Goal: Information Seeking & Learning: Learn about a topic

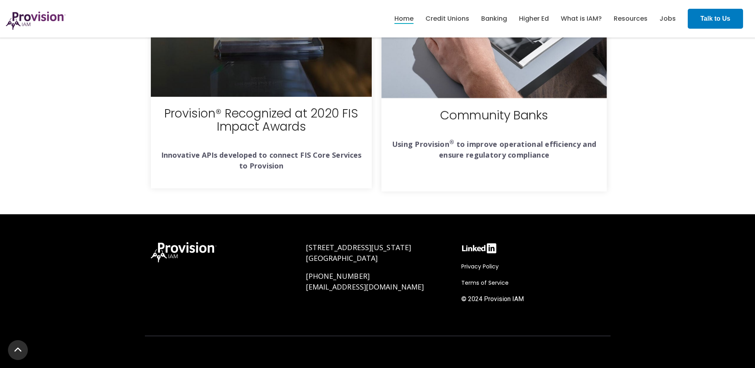
scroll to position [2936, 0]
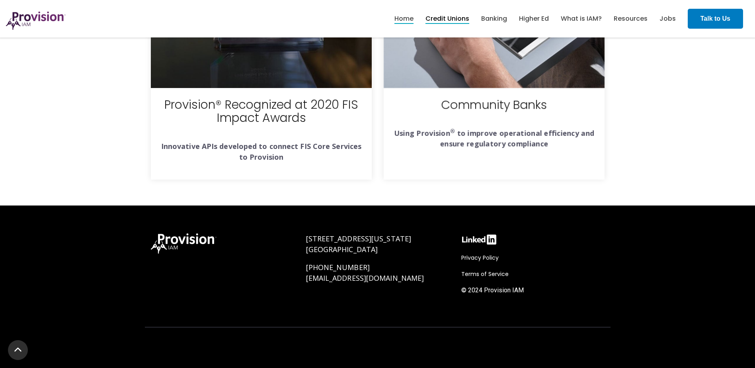
click at [455, 21] on link "Credit Unions" at bounding box center [448, 19] width 44 height 14
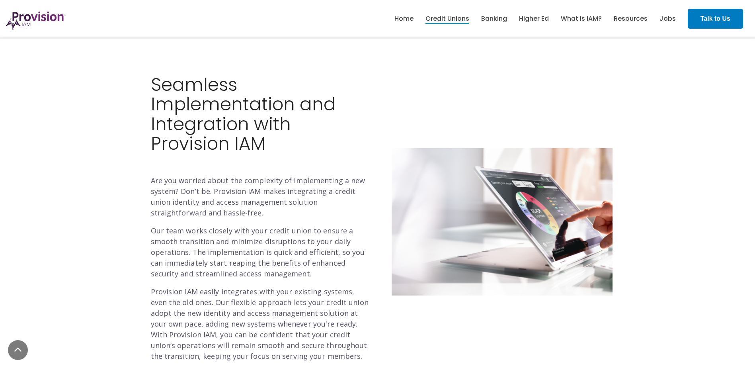
scroll to position [1042, 0]
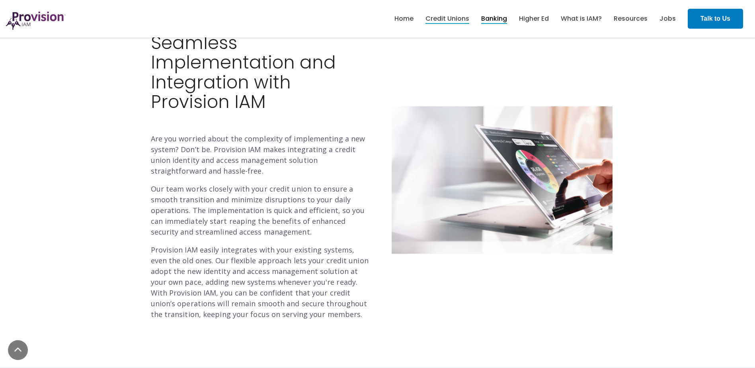
click at [495, 22] on link "Banking" at bounding box center [494, 19] width 26 height 14
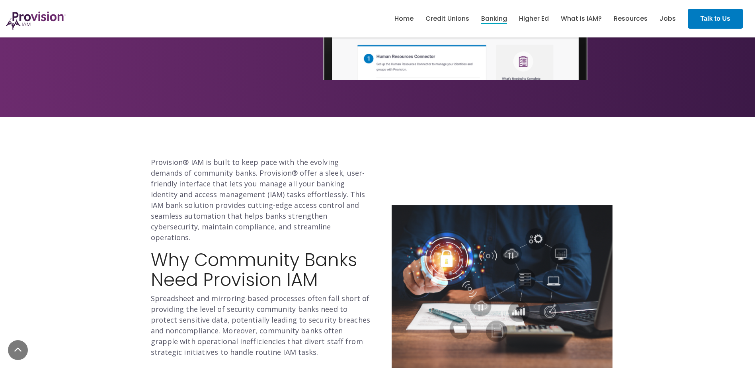
scroll to position [179, 0]
